Goal: Task Accomplishment & Management: Manage account settings

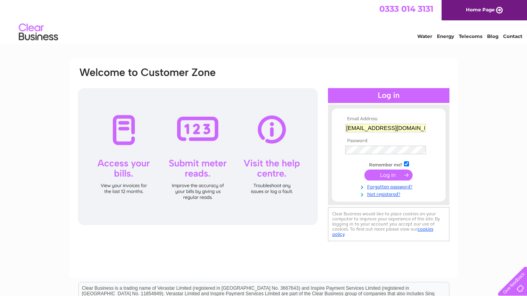
click at [387, 176] on input "submit" at bounding box center [388, 175] width 48 height 11
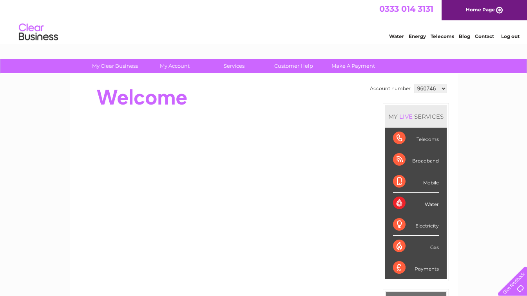
click at [438, 87] on select "960746 1117971" at bounding box center [430, 88] width 33 height 9
select select "1117971"
click at [414, 84] on select "960746 1117971" at bounding box center [430, 88] width 33 height 9
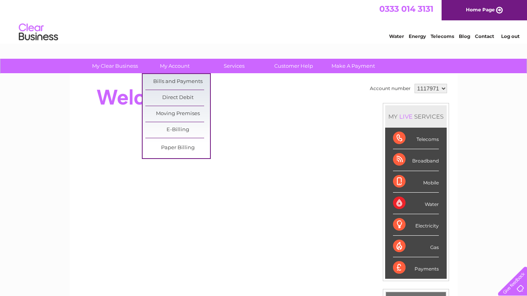
click at [166, 82] on link "Bills and Payments" at bounding box center [177, 82] width 65 height 16
click at [179, 81] on link "Bills and Payments" at bounding box center [177, 82] width 65 height 16
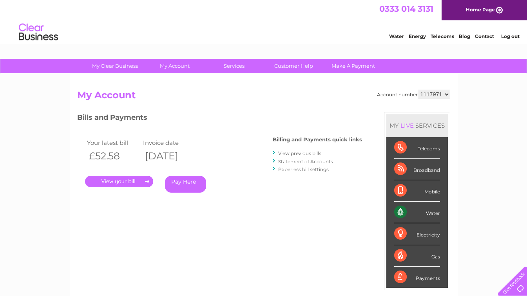
click at [129, 182] on link "." at bounding box center [119, 181] width 68 height 11
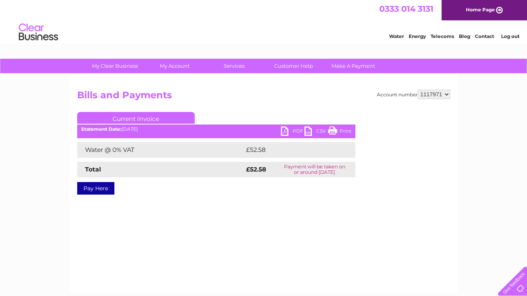
click at [284, 132] on link "PDF" at bounding box center [292, 131] width 23 height 11
